Goal: Information Seeking & Learning: Learn about a topic

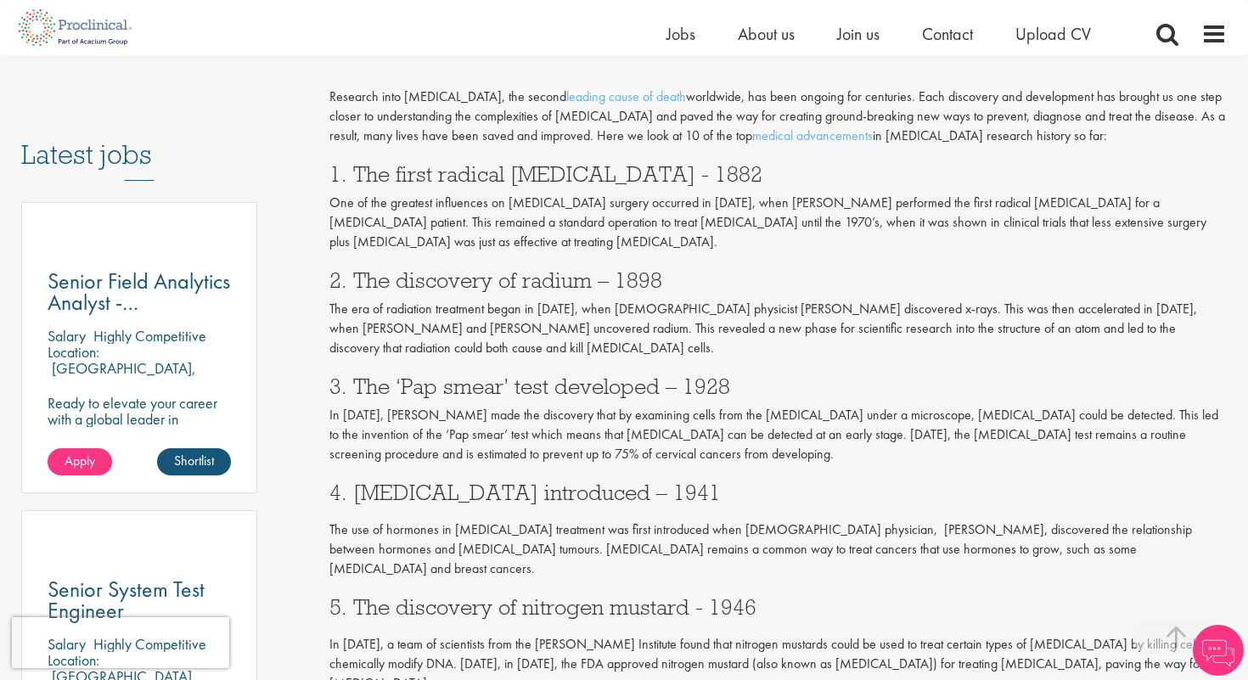
scroll to position [816, 0]
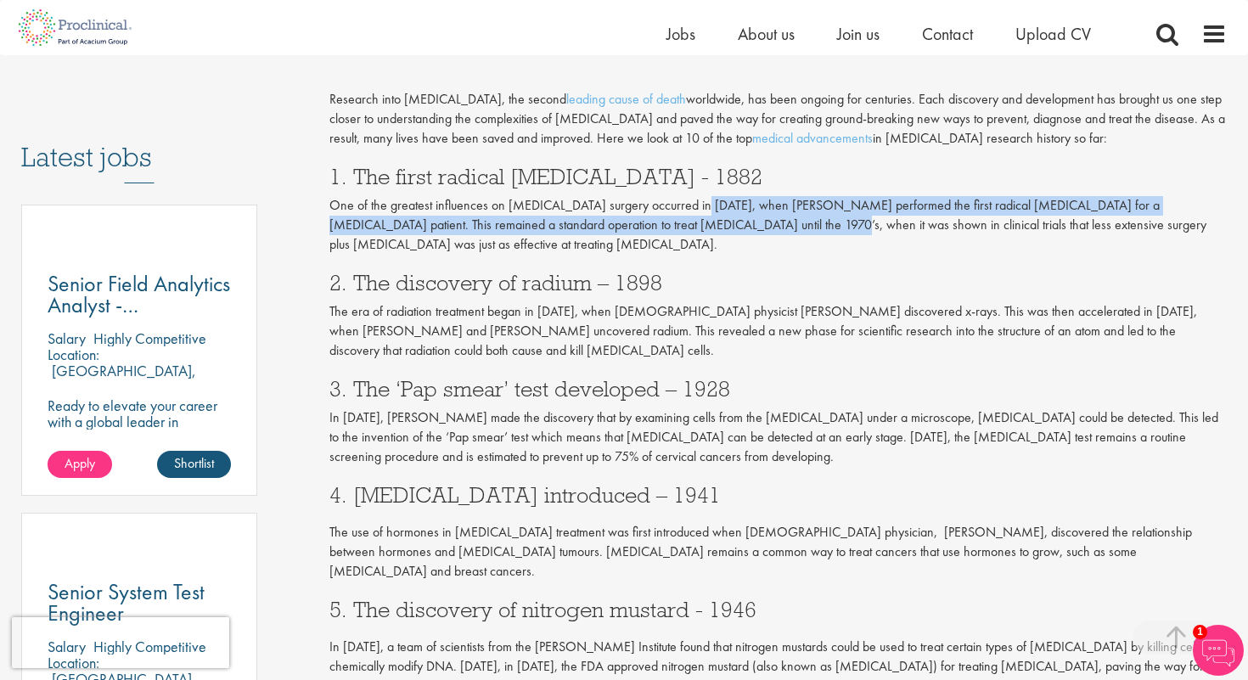
drag, startPoint x: 691, startPoint y: 204, endPoint x: 699, endPoint y: 223, distance: 21.0
click at [699, 223] on p "One of the greatest influences on [MEDICAL_DATA] surgery occurred in [DATE], wh…" at bounding box center [778, 225] width 898 height 59
click at [699, 225] on p "One of the greatest influences on [MEDICAL_DATA] surgery occurred in [DATE], wh…" at bounding box center [778, 225] width 898 height 59
drag, startPoint x: 691, startPoint y: 215, endPoint x: 694, endPoint y: 228, distance: 13.8
click at [694, 228] on p "One of the greatest influences on [MEDICAL_DATA] surgery occurred in [DATE], wh…" at bounding box center [778, 225] width 898 height 59
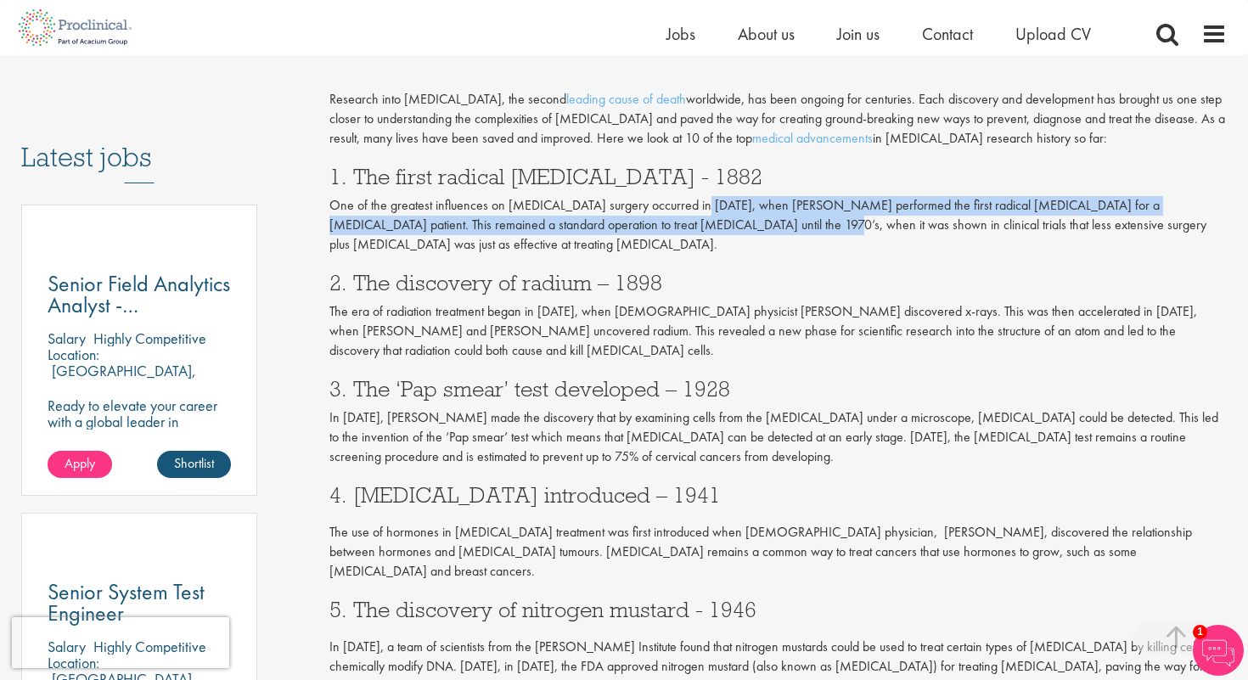
click at [694, 230] on p "One of the greatest influences on [MEDICAL_DATA] surgery occurred in [DATE], wh…" at bounding box center [778, 225] width 898 height 59
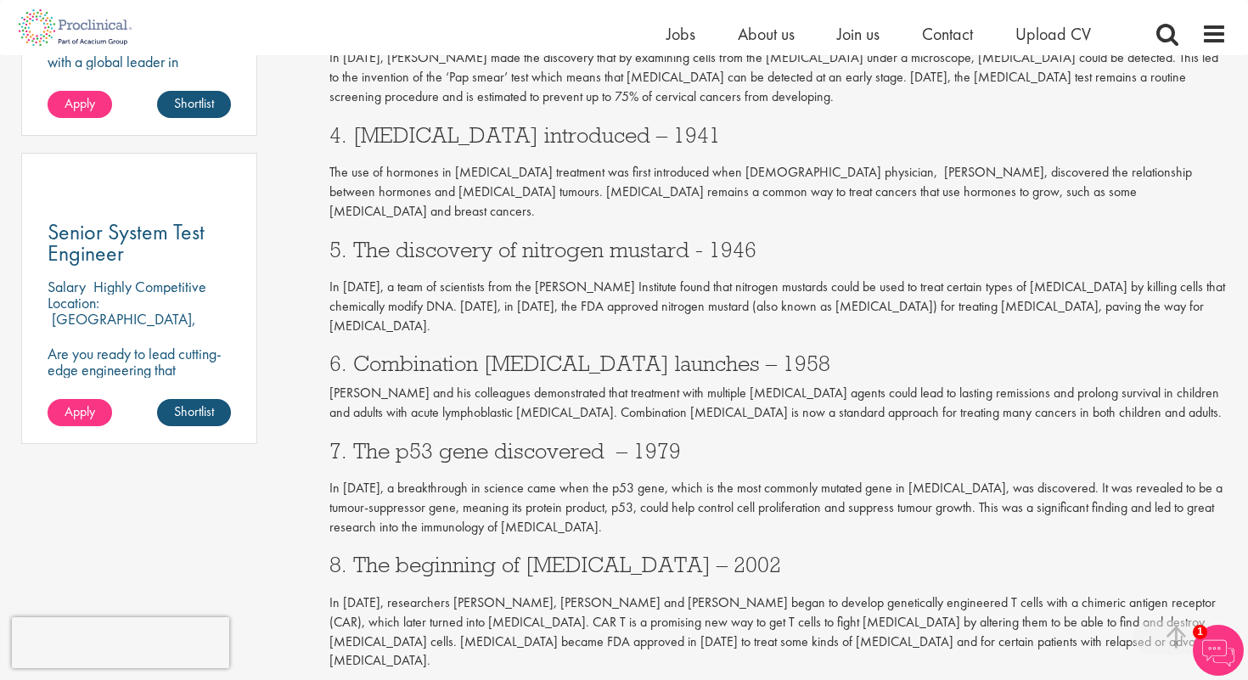
scroll to position [1180, 0]
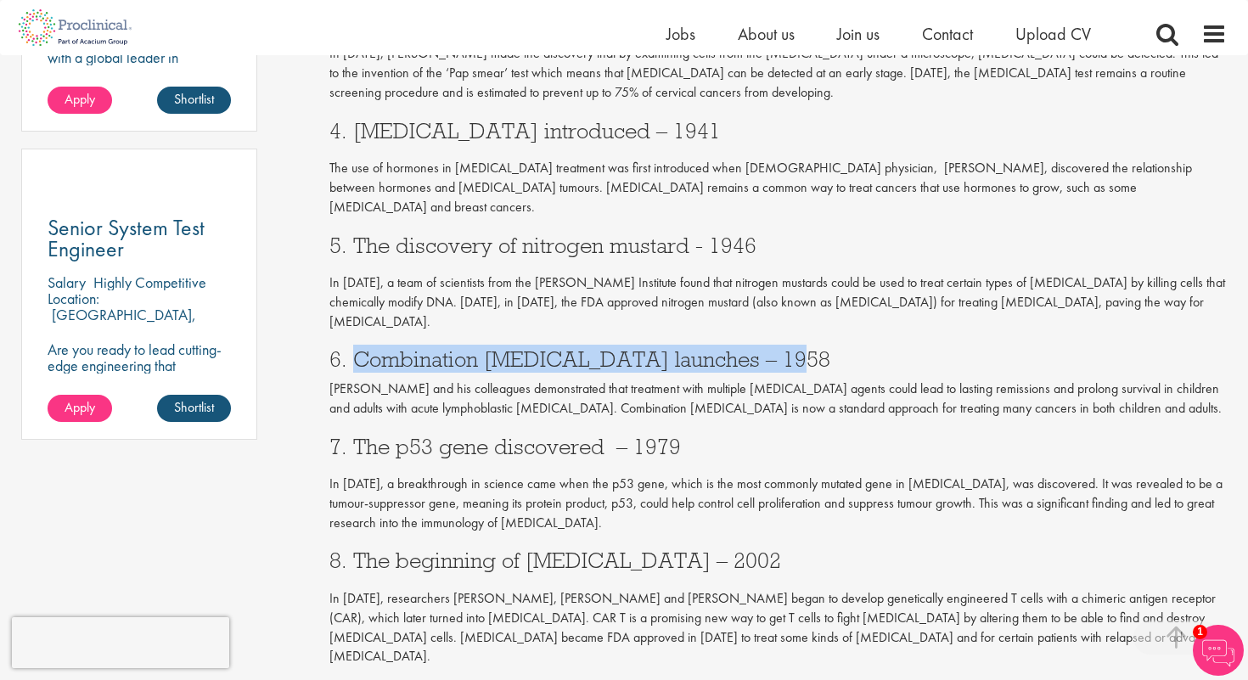
drag, startPoint x: 350, startPoint y: 318, endPoint x: 800, endPoint y: 321, distance: 450.1
click at [800, 348] on h3 "6. Combination [MEDICAL_DATA] launches – 1958" at bounding box center [778, 359] width 898 height 22
copy h3 "Combination chemotherapy launches – 1958"
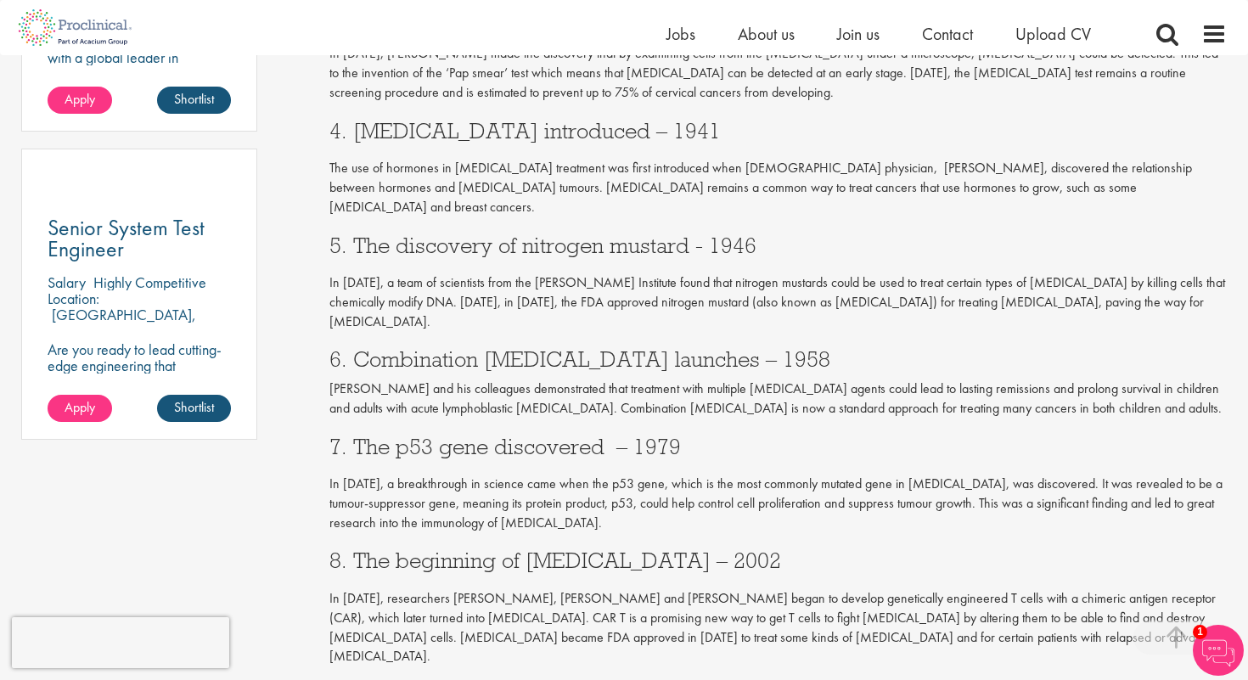
click at [386, 348] on h3 "6. Combination [MEDICAL_DATA] launches – 1958" at bounding box center [778, 359] width 898 height 22
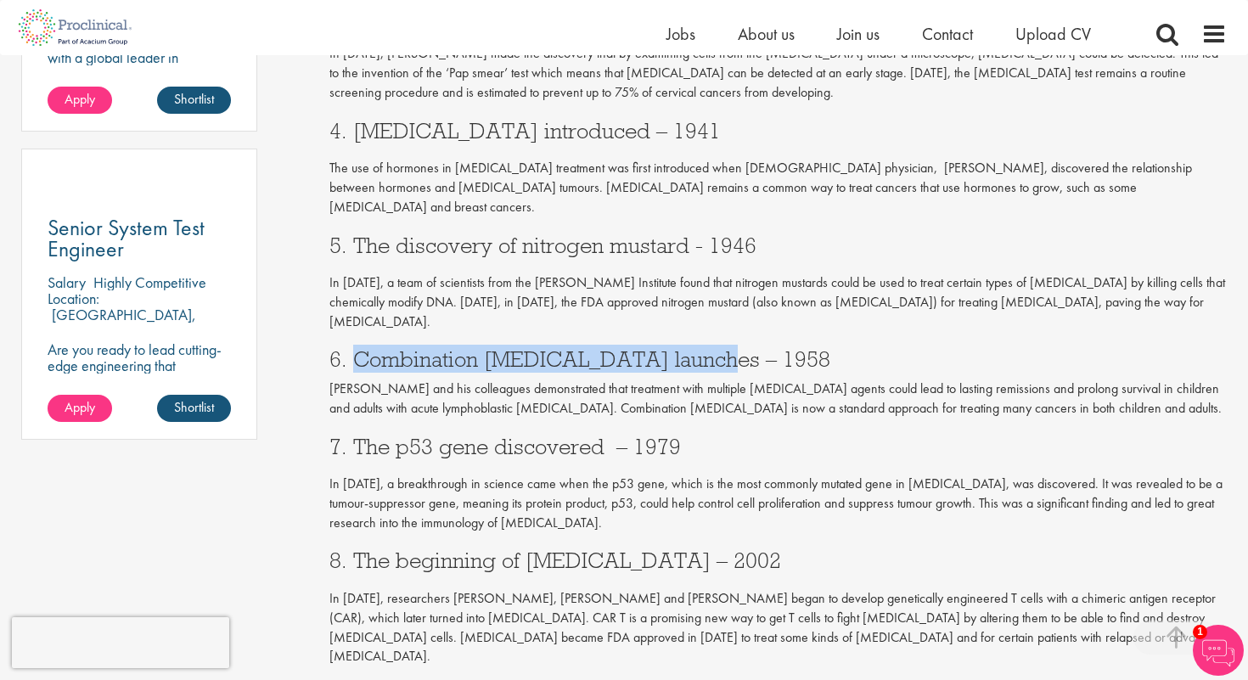
drag, startPoint x: 351, startPoint y: 318, endPoint x: 718, endPoint y: 324, distance: 367.7
click at [718, 348] on h3 "6. Combination [MEDICAL_DATA] launches – 1958" at bounding box center [778, 359] width 898 height 22
copy h3 "Combination chemotherapy launches"
click at [718, 348] on h3 "6. Combination [MEDICAL_DATA] launches – 1958" at bounding box center [778, 359] width 898 height 22
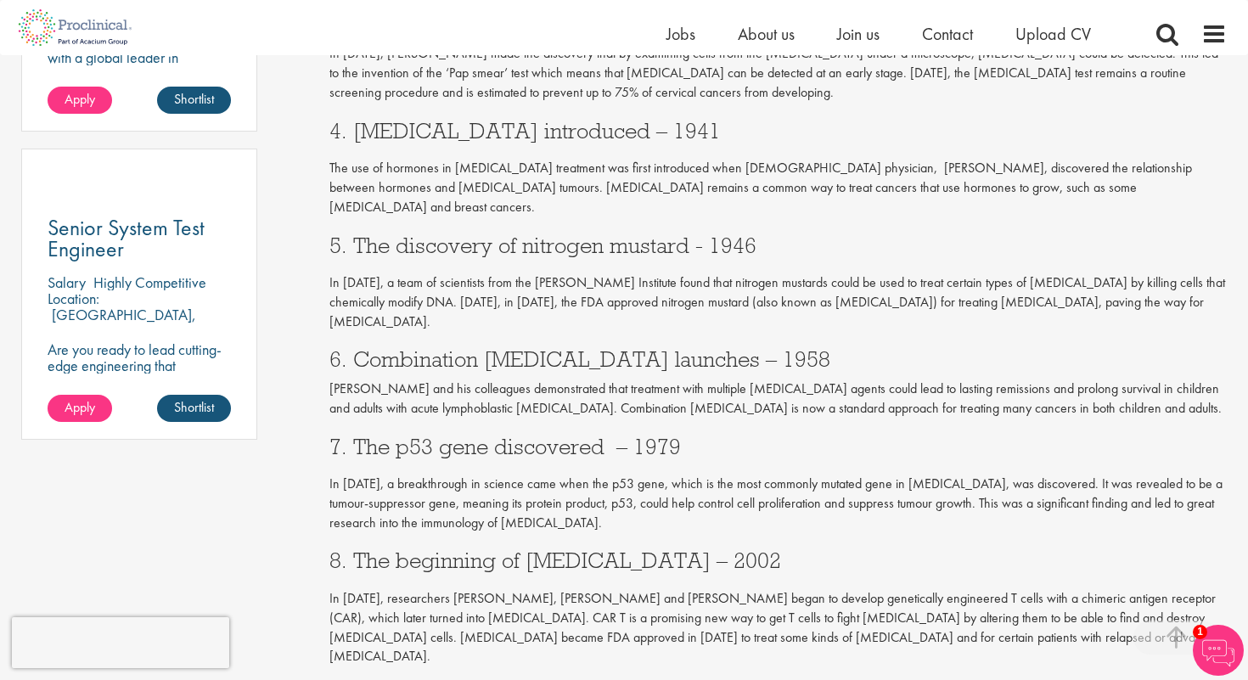
click at [411, 348] on h3 "6. Combination [MEDICAL_DATA] launches – 1958" at bounding box center [778, 359] width 898 height 22
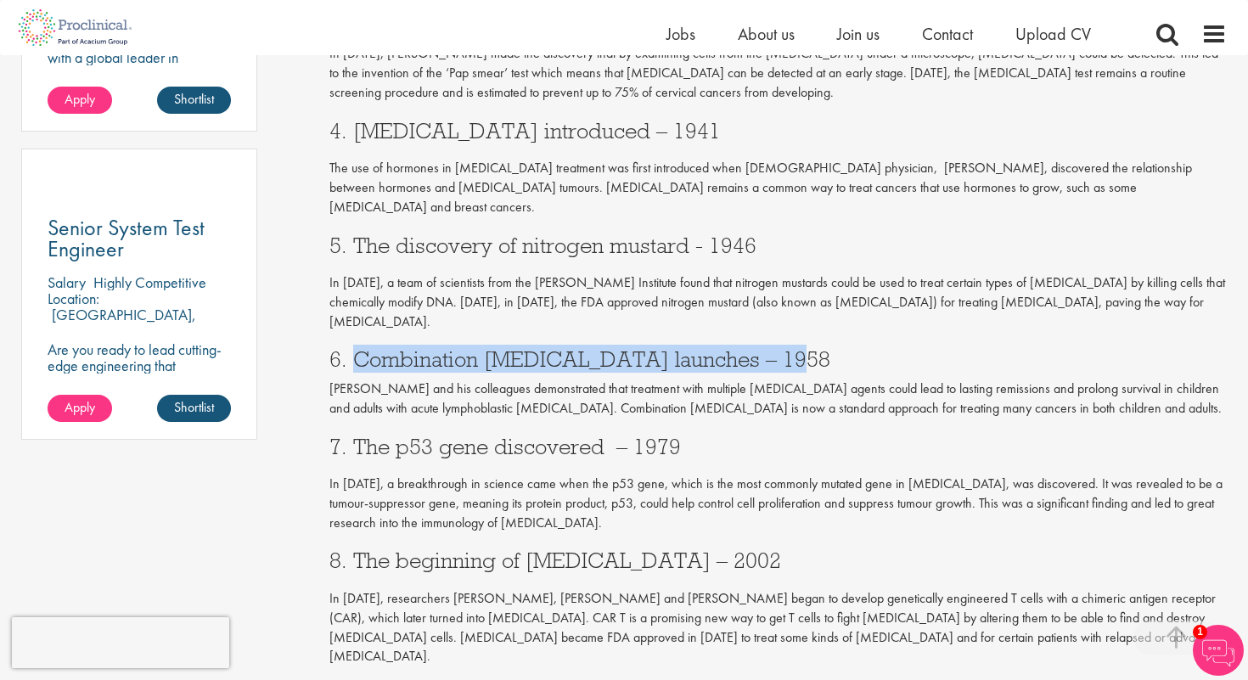
drag, startPoint x: 352, startPoint y: 320, endPoint x: 816, endPoint y: 317, distance: 464.5
click at [816, 348] on h3 "6. Combination [MEDICAL_DATA] launches – 1958" at bounding box center [778, 359] width 898 height 22
copy h3 "Combination chemotherapy launches – 1958"
click at [437, 348] on h3 "6. Combination [MEDICAL_DATA] launches – 1958" at bounding box center [778, 359] width 898 height 22
drag, startPoint x: 352, startPoint y: 322, endPoint x: 785, endPoint y: 314, distance: 433.1
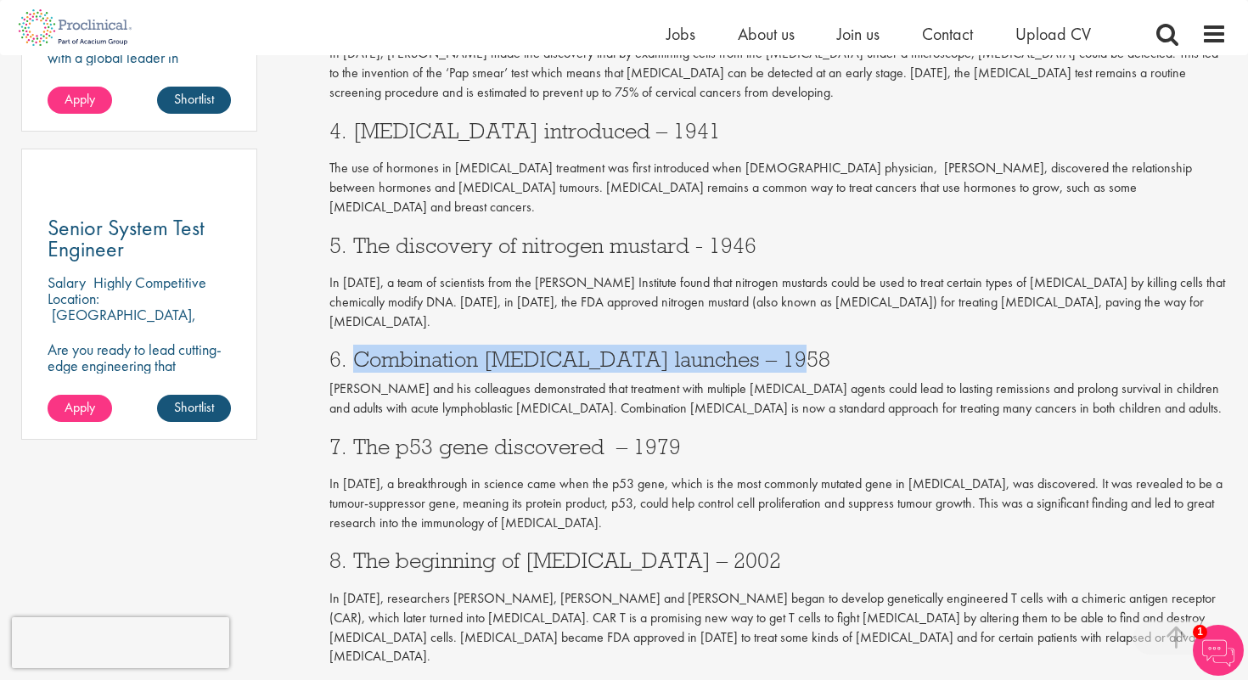
click at [785, 348] on h3 "6. Combination [MEDICAL_DATA] launches – 1958" at bounding box center [778, 359] width 898 height 22
copy h3 "Combination chemotherapy launches – 1958"
